Goal: Task Accomplishment & Management: Use online tool/utility

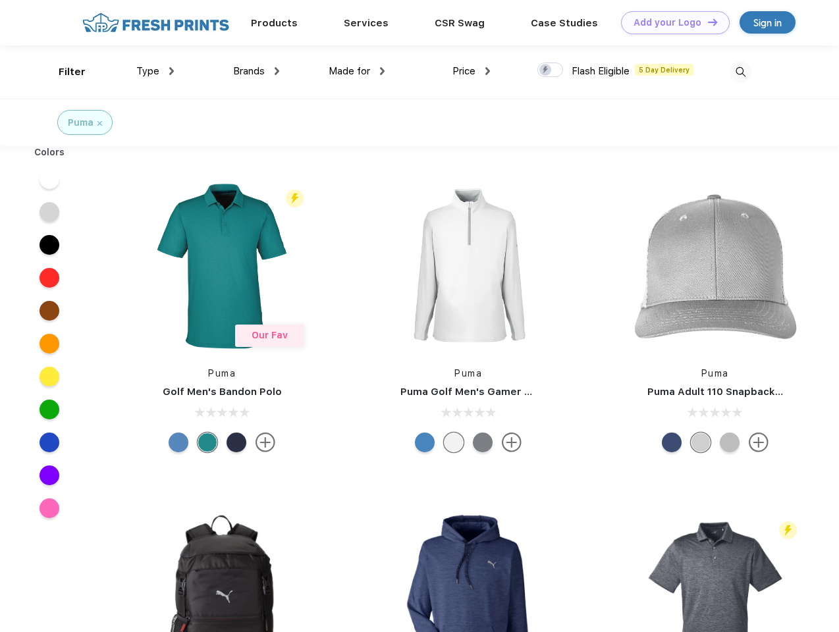
click at [670, 22] on link "Add your Logo Design Tool" at bounding box center [675, 22] width 109 height 23
click at [0, 0] on div "Design Tool" at bounding box center [0, 0] width 0 height 0
click at [706, 22] on link "Add your Logo Design Tool" at bounding box center [675, 22] width 109 height 23
click at [63, 72] on div "Filter" at bounding box center [72, 72] width 27 height 15
click at [155, 71] on span "Type" at bounding box center [147, 71] width 23 height 12
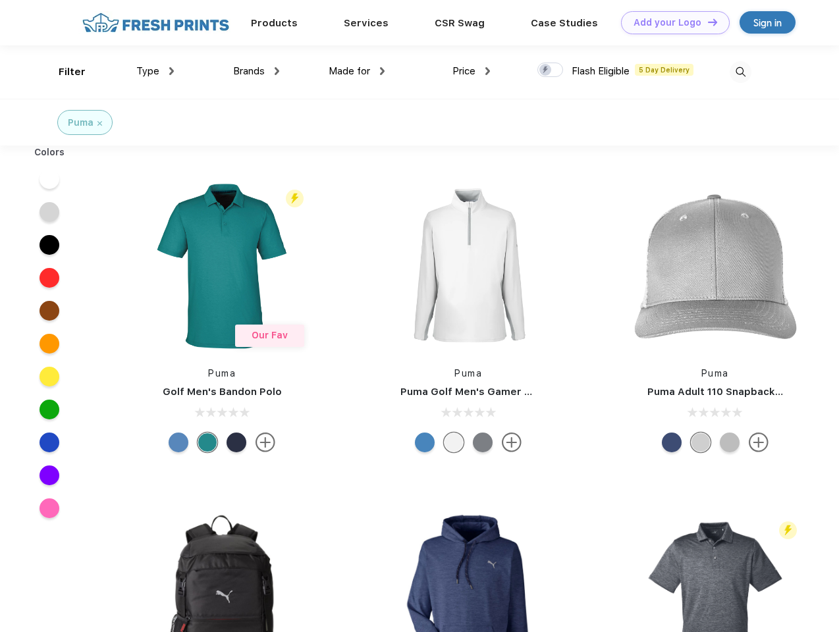
click at [256, 71] on span "Brands" at bounding box center [249, 71] width 32 height 12
click at [357, 71] on span "Made for" at bounding box center [348, 71] width 41 height 12
click at [471, 71] on span "Price" at bounding box center [463, 71] width 23 height 12
click at [550, 70] on div at bounding box center [550, 70] width 26 height 14
click at [546, 70] on input "checkbox" at bounding box center [541, 66] width 9 height 9
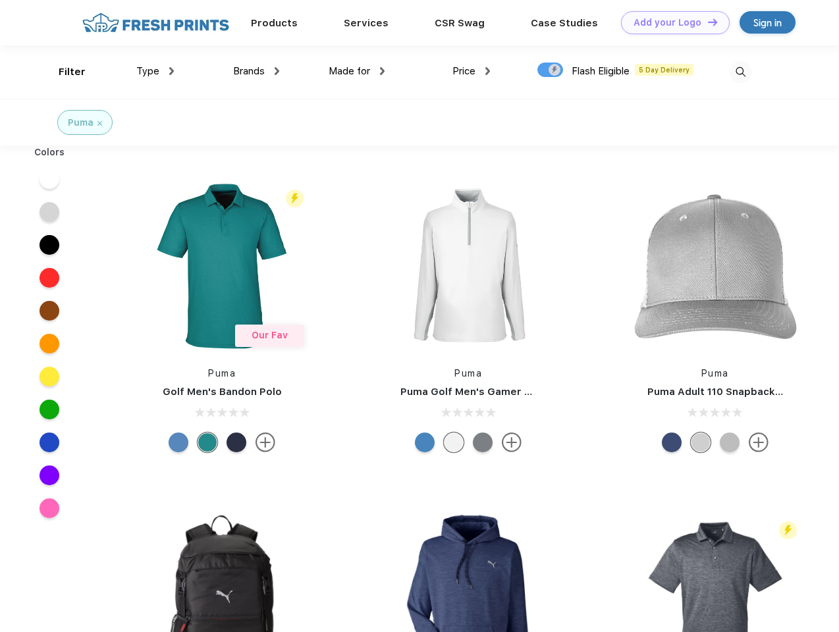
click at [740, 72] on img at bounding box center [740, 72] width 22 height 22
